Goal: Task Accomplishment & Management: Manage account settings

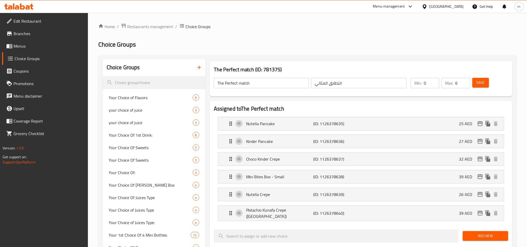
scroll to position [234, 0]
click at [8, 34] on icon at bounding box center [9, 33] width 5 height 4
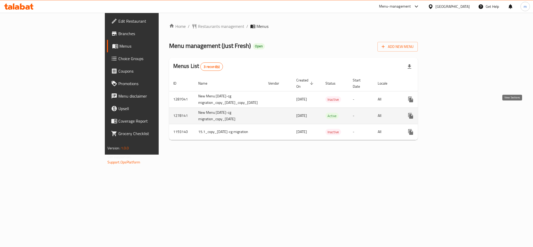
click at [450, 113] on icon "enhanced table" at bounding box center [448, 115] width 5 height 5
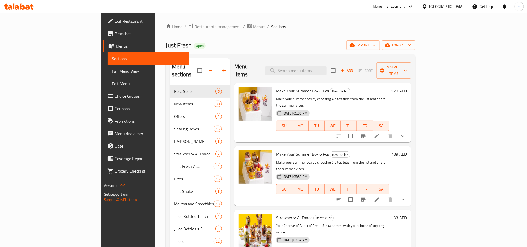
click at [115, 94] on span "Choice Groups" at bounding box center [150, 96] width 70 height 6
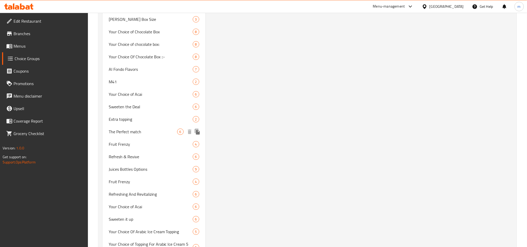
scroll to position [936, 0]
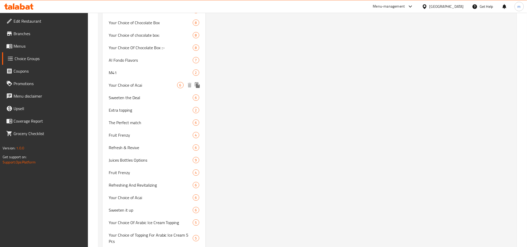
click at [131, 82] on span "Your Choice of Acai" at bounding box center [143, 85] width 68 height 6
type input "Your Choice of Acai"
type input "اختيارك من الاساي"
type input "0"
type input "6"
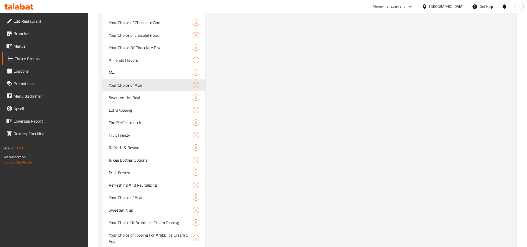
click at [12, 9] on icon at bounding box center [10, 7] width 4 height 4
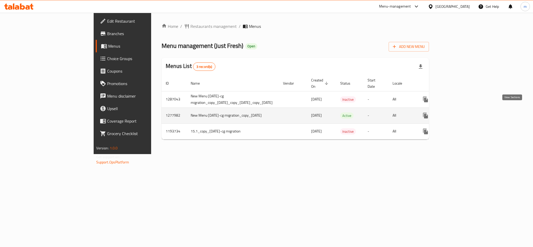
click at [465, 113] on icon "enhanced table" at bounding box center [462, 115] width 5 height 5
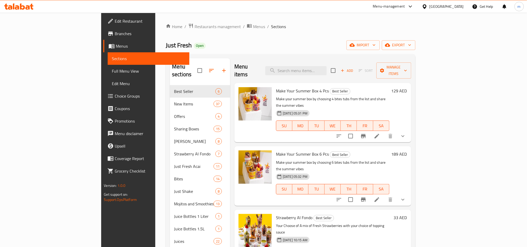
click at [115, 97] on span "Choice Groups" at bounding box center [150, 96] width 70 height 6
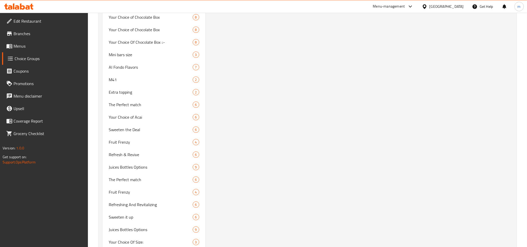
scroll to position [897, 0]
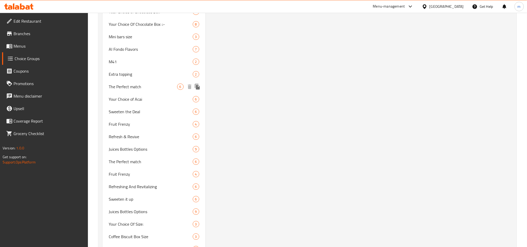
click at [117, 83] on span "The Perfect match" at bounding box center [143, 86] width 68 height 6
type input "The Perfect match"
type input "التطابق المثالي"
type input "6"
click at [127, 86] on span "The Perfect match" at bounding box center [143, 86] width 68 height 6
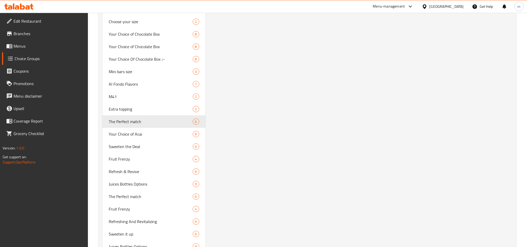
scroll to position [858, 0]
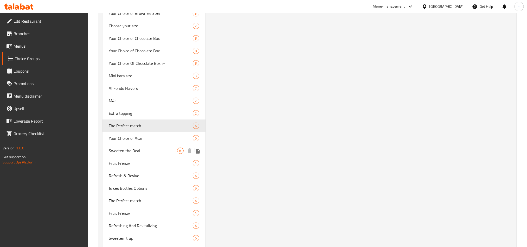
drag, startPoint x: 123, startPoint y: 149, endPoint x: 194, endPoint y: 131, distance: 72.4
click at [123, 149] on span "Sweeten the Deal" at bounding box center [143, 150] width 68 height 6
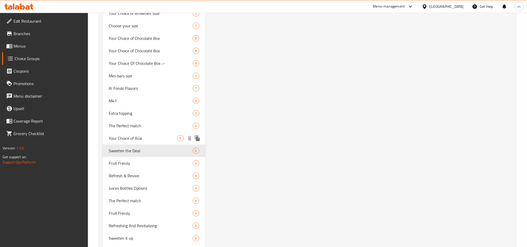
type input "Sweeten the Deal"
type input "زيدها حلا"
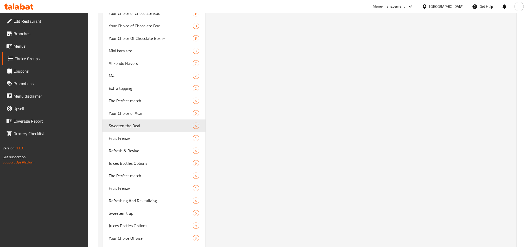
scroll to position [897, 0]
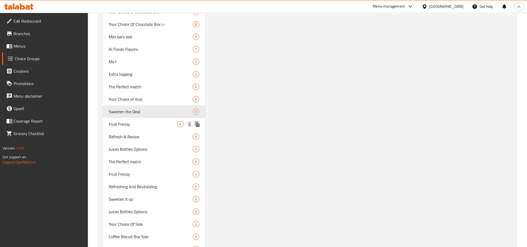
click at [126, 121] on span "Fruit Frenzy" at bounding box center [143, 124] width 68 height 6
type input "Fruit Frenzy"
type input "انتعاش الفواكة"
type input "4"
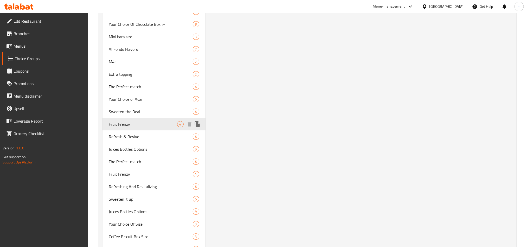
click at [114, 123] on span "Fruit Frenzy" at bounding box center [143, 124] width 68 height 6
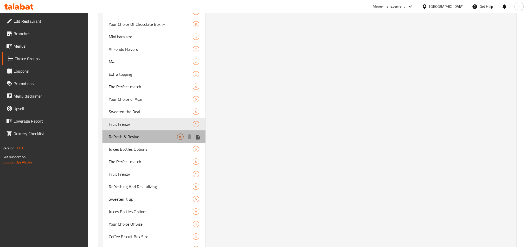
click at [119, 136] on span "Refresh & Revive" at bounding box center [143, 136] width 68 height 6
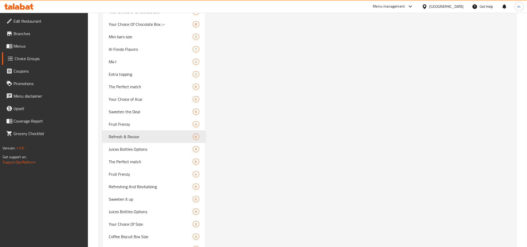
type input "Refresh & Revive"
type input "تحديث وإحياء"
type input "6"
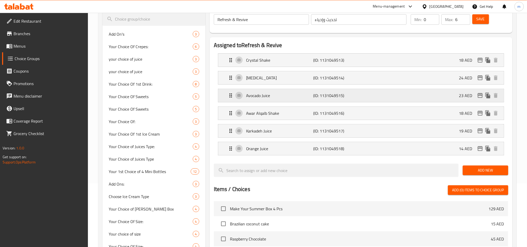
scroll to position [0, 0]
